Goal: Task Accomplishment & Management: Use online tool/utility

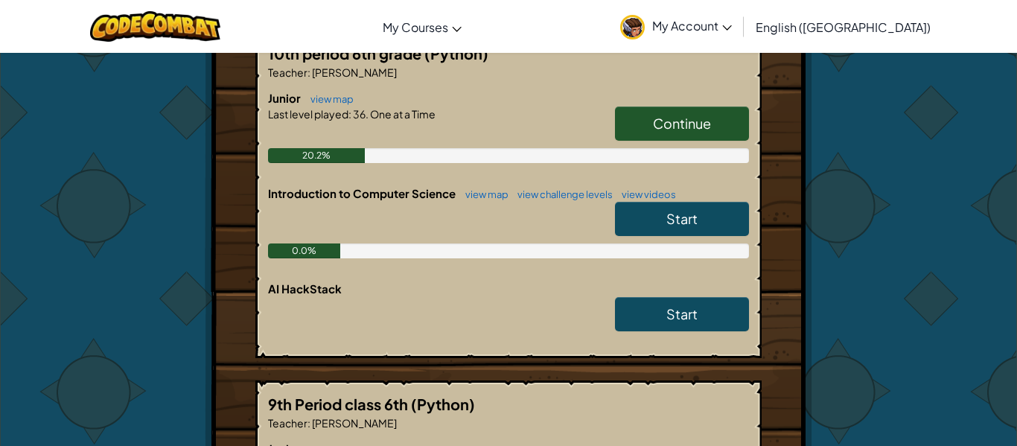
scroll to position [320, 0]
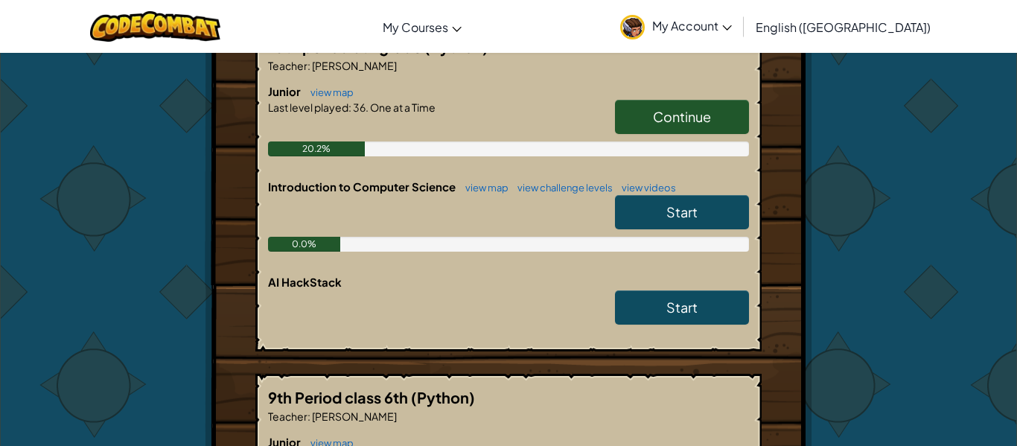
click at [670, 132] on link "Continue" at bounding box center [682, 117] width 134 height 34
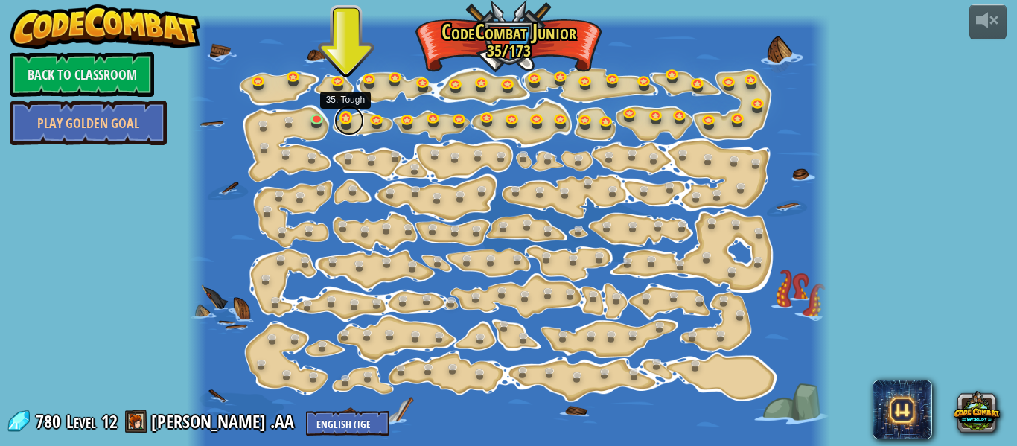
click at [349, 118] on link at bounding box center [349, 121] width 30 height 30
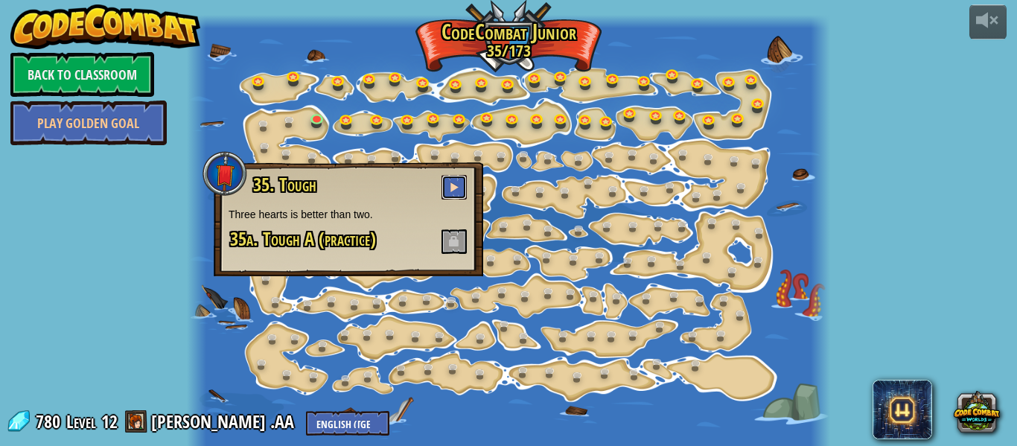
click at [453, 194] on button at bounding box center [454, 187] width 25 height 25
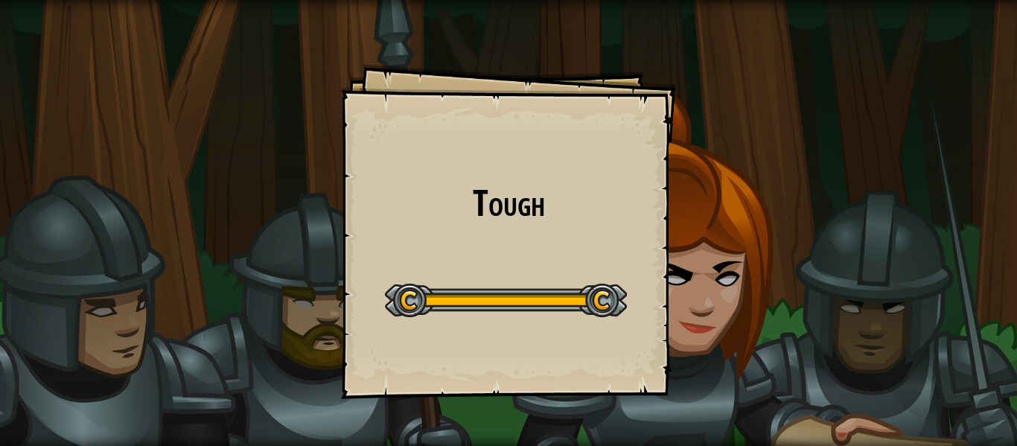
click at [494, 258] on div "T ough Goals Start Level Error loading from server. Try refreshing the page. Yo…" at bounding box center [508, 231] width 335 height 335
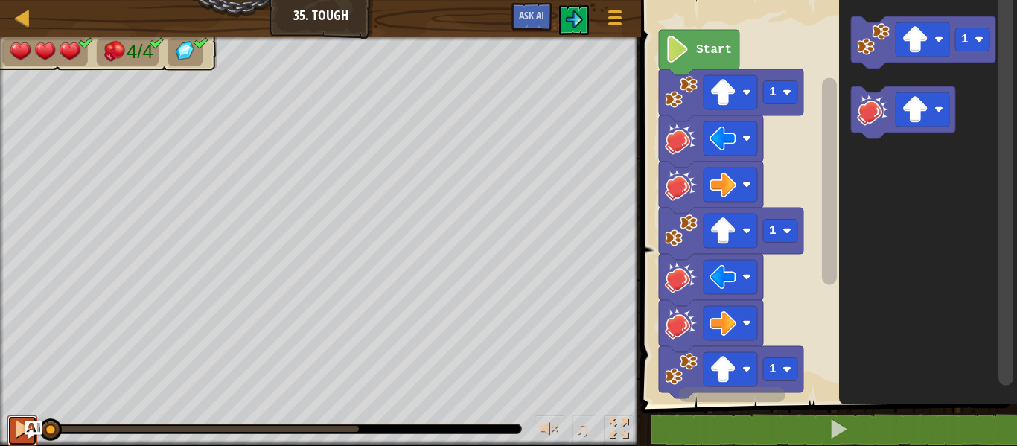
click at [13, 428] on div at bounding box center [22, 428] width 19 height 19
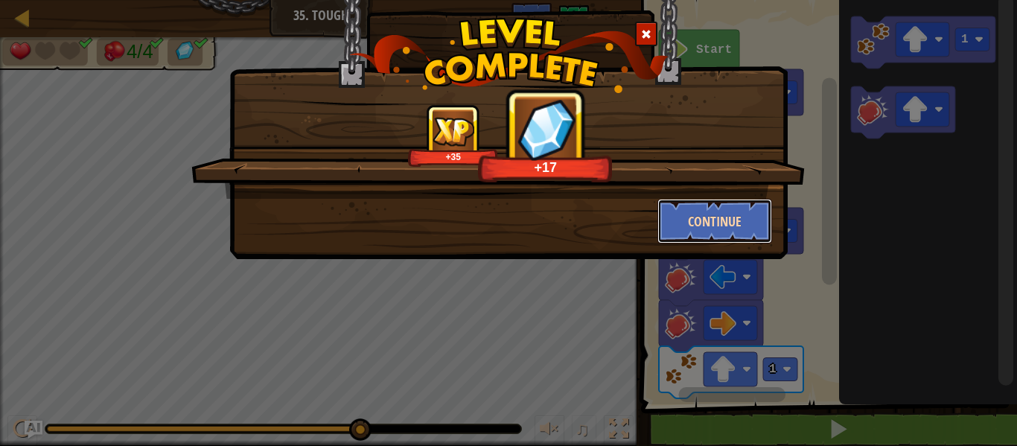
click at [687, 213] on button "Continue" at bounding box center [715, 221] width 115 height 45
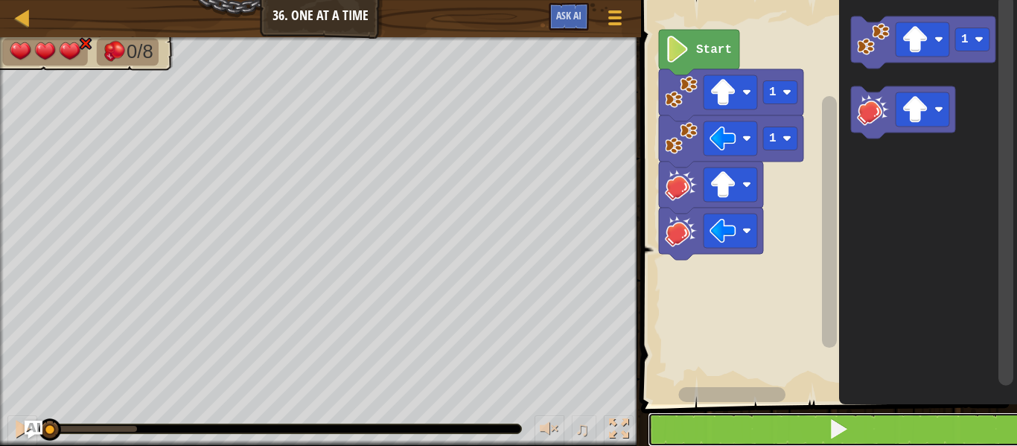
click at [842, 421] on span at bounding box center [838, 429] width 21 height 21
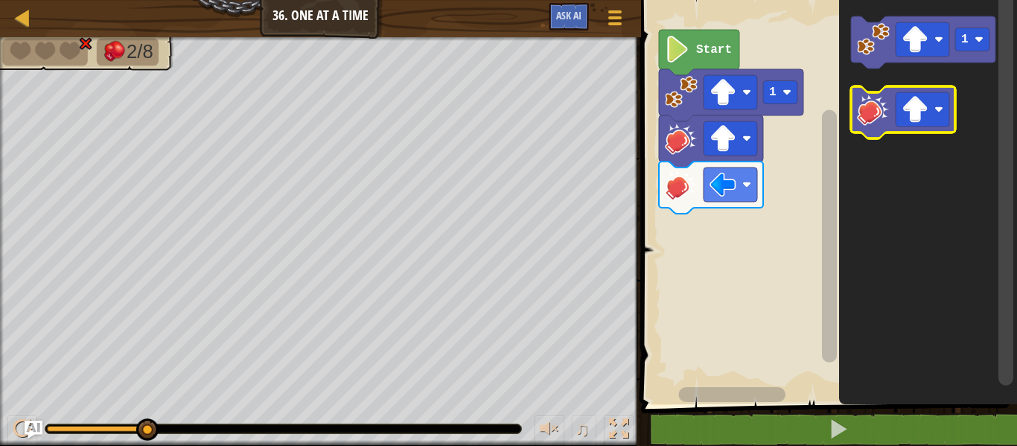
click at [898, 135] on rect "Blockly Workspace" at bounding box center [903, 112] width 104 height 52
click at [903, 130] on icon "Blockly Workspace" at bounding box center [903, 112] width 104 height 52
click at [903, 100] on image "Blockly Workspace" at bounding box center [915, 109] width 27 height 27
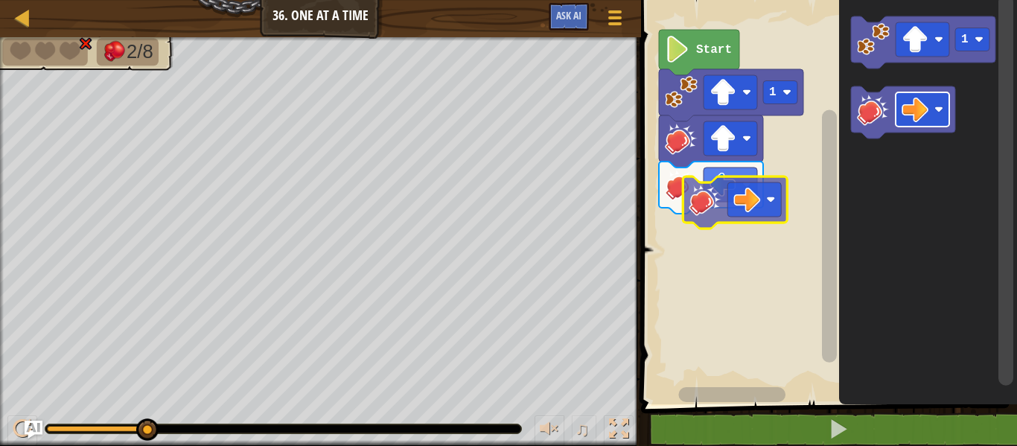
click at [768, 191] on div "1 Start 1" at bounding box center [827, 199] width 381 height 412
